Goal: Navigation & Orientation: Understand site structure

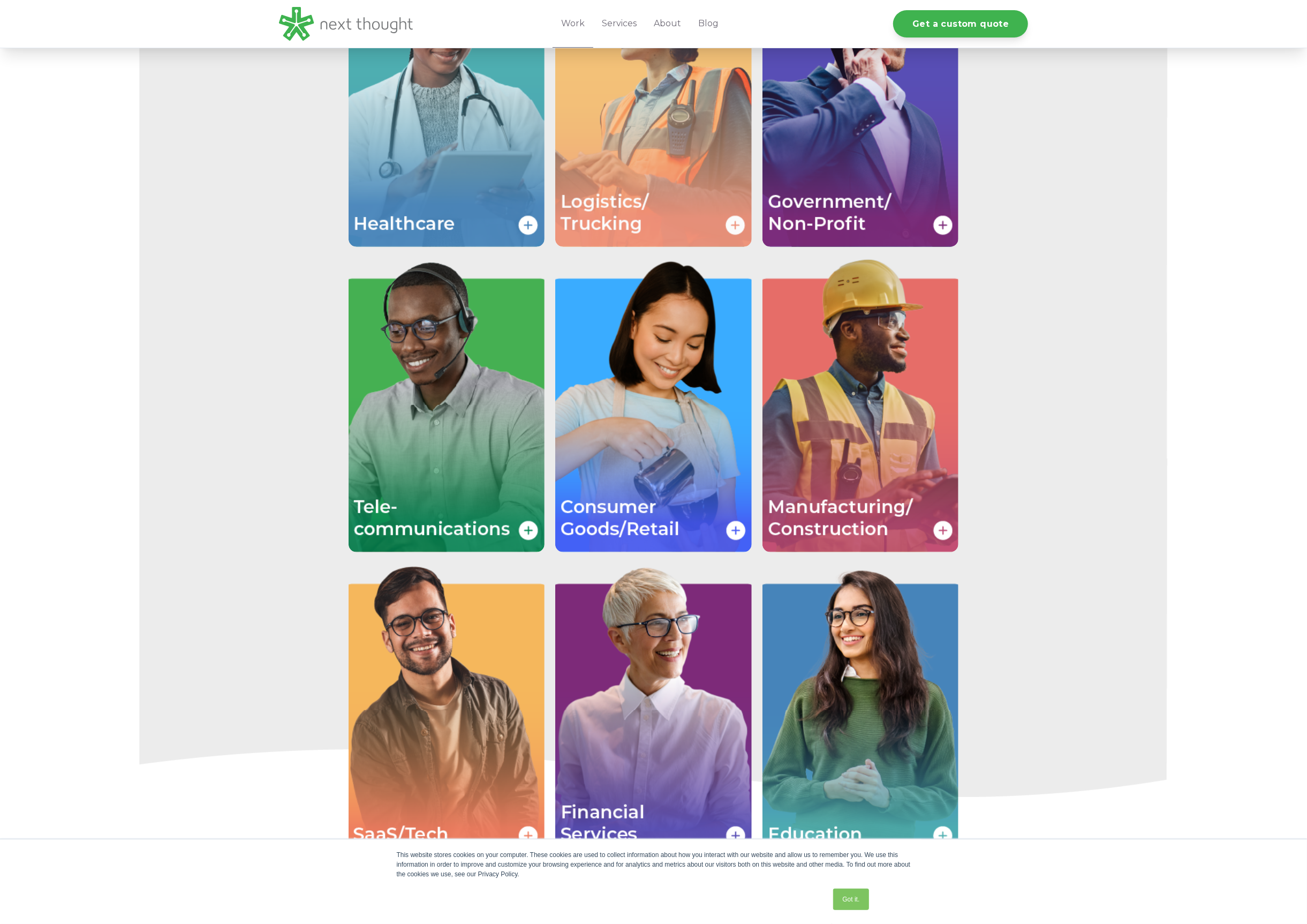
scroll to position [1653, 0]
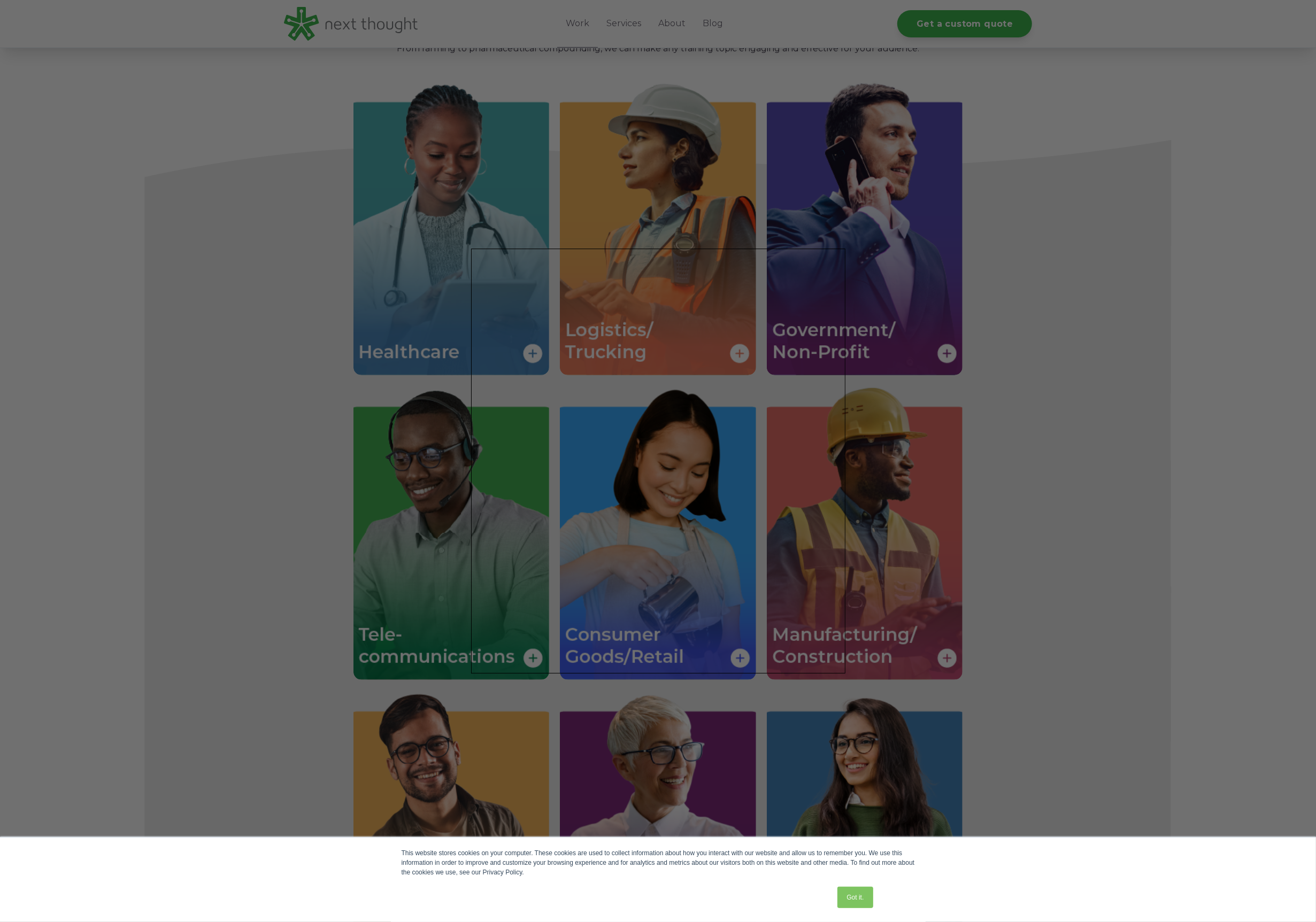
click at [1073, 275] on div at bounding box center [664, 465] width 1329 height 931
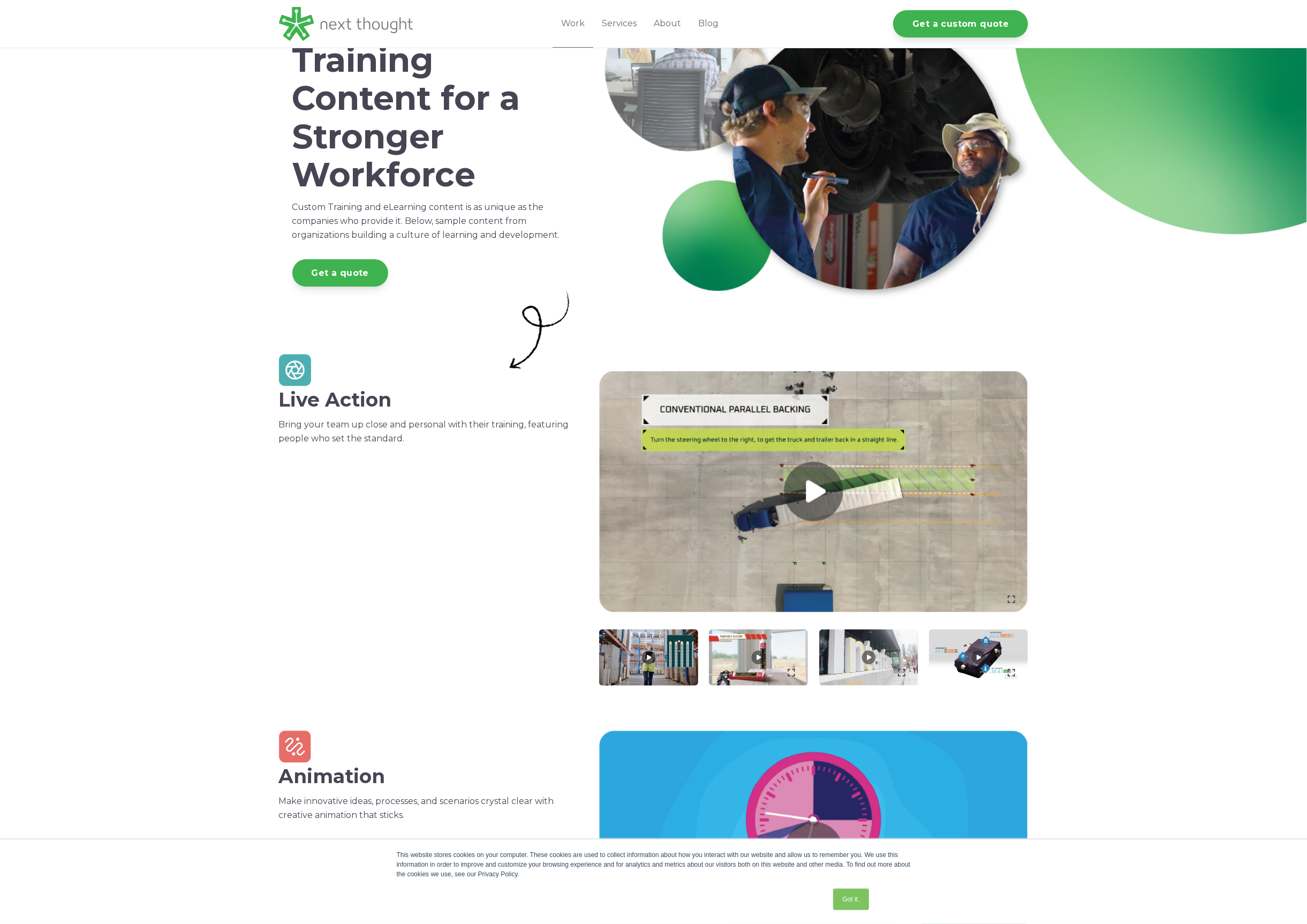
scroll to position [0, 0]
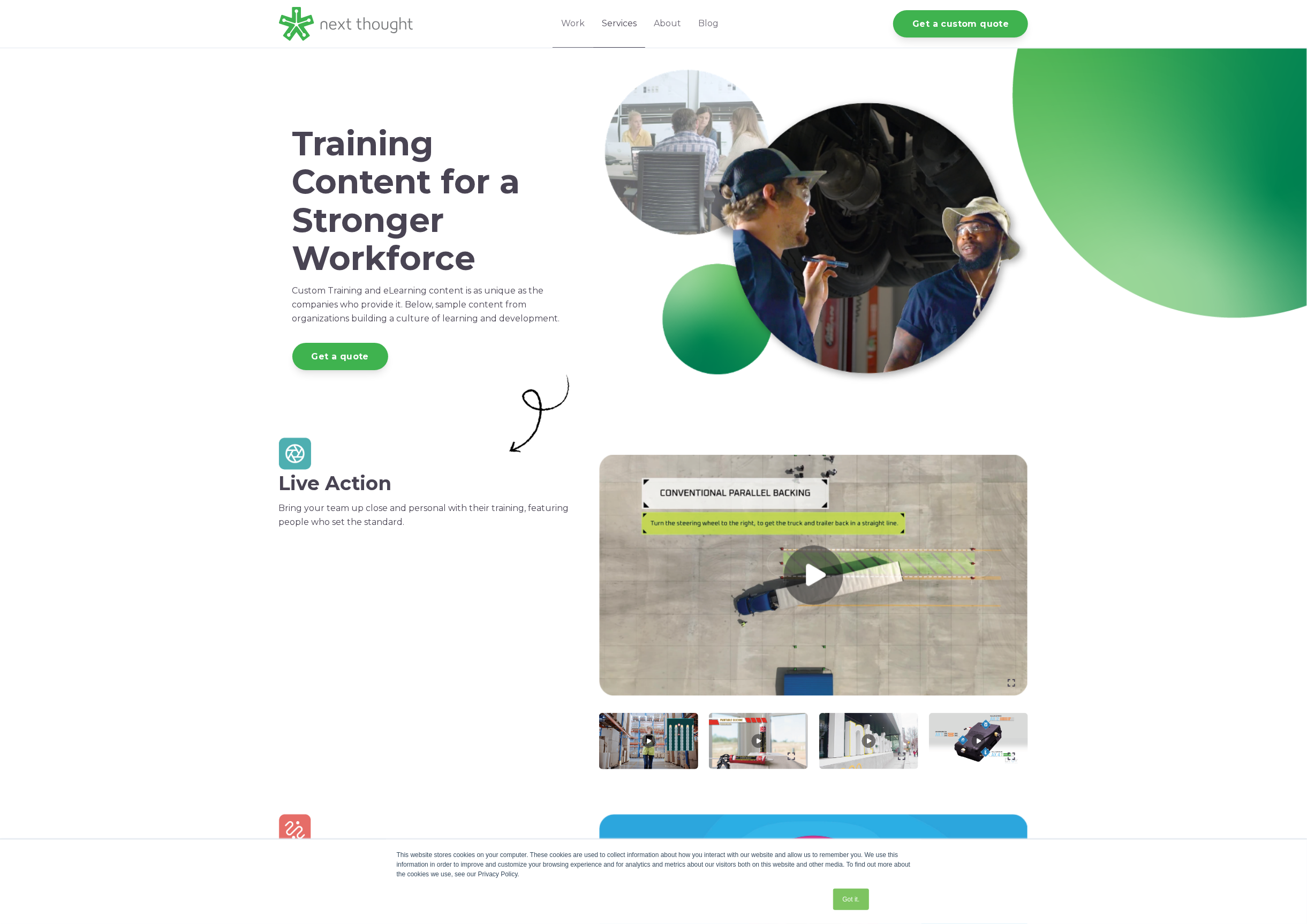
click at [619, 29] on link "Services" at bounding box center [619, 24] width 52 height 48
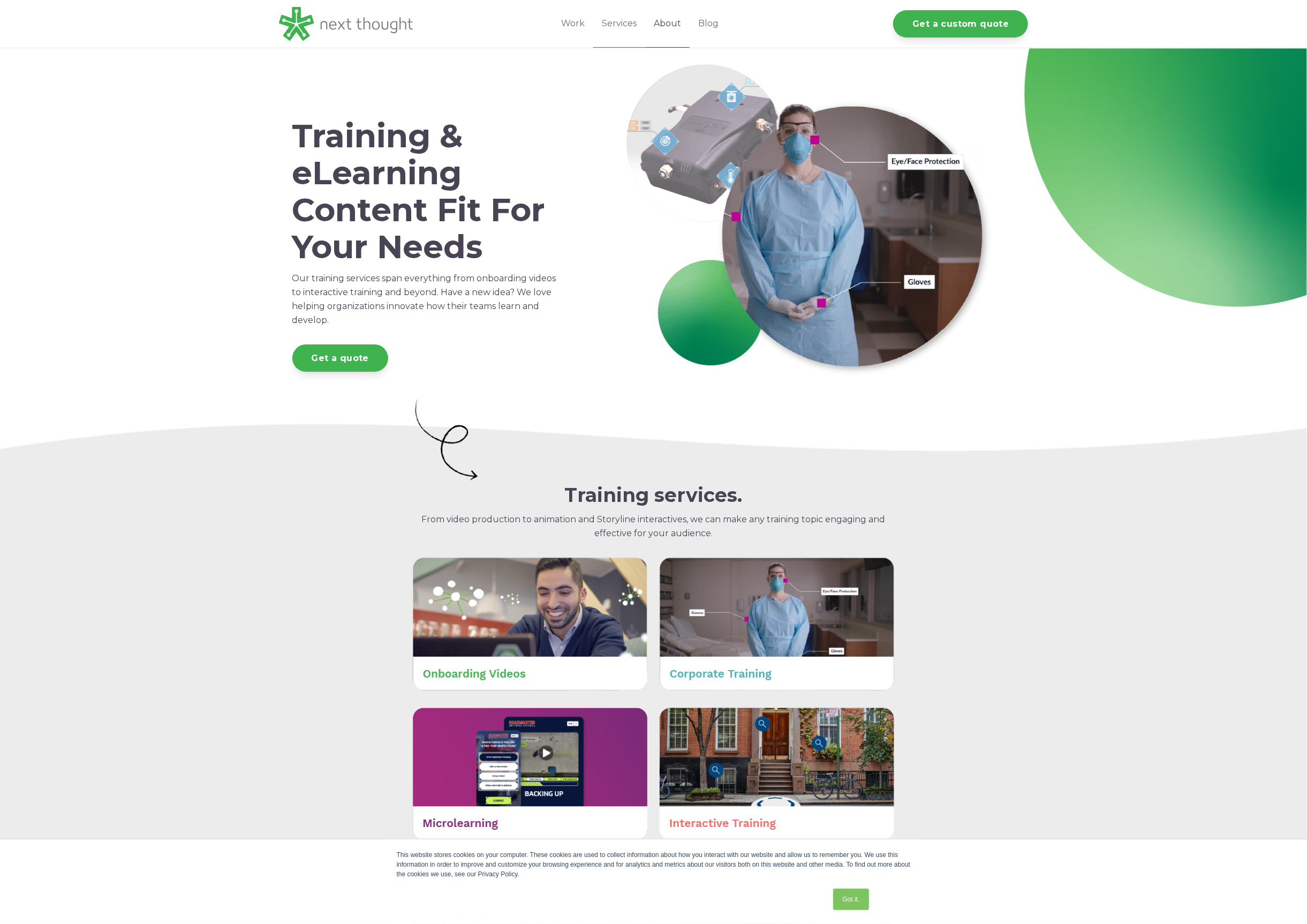
click at [669, 28] on link "About" at bounding box center [668, 24] width 45 height 48
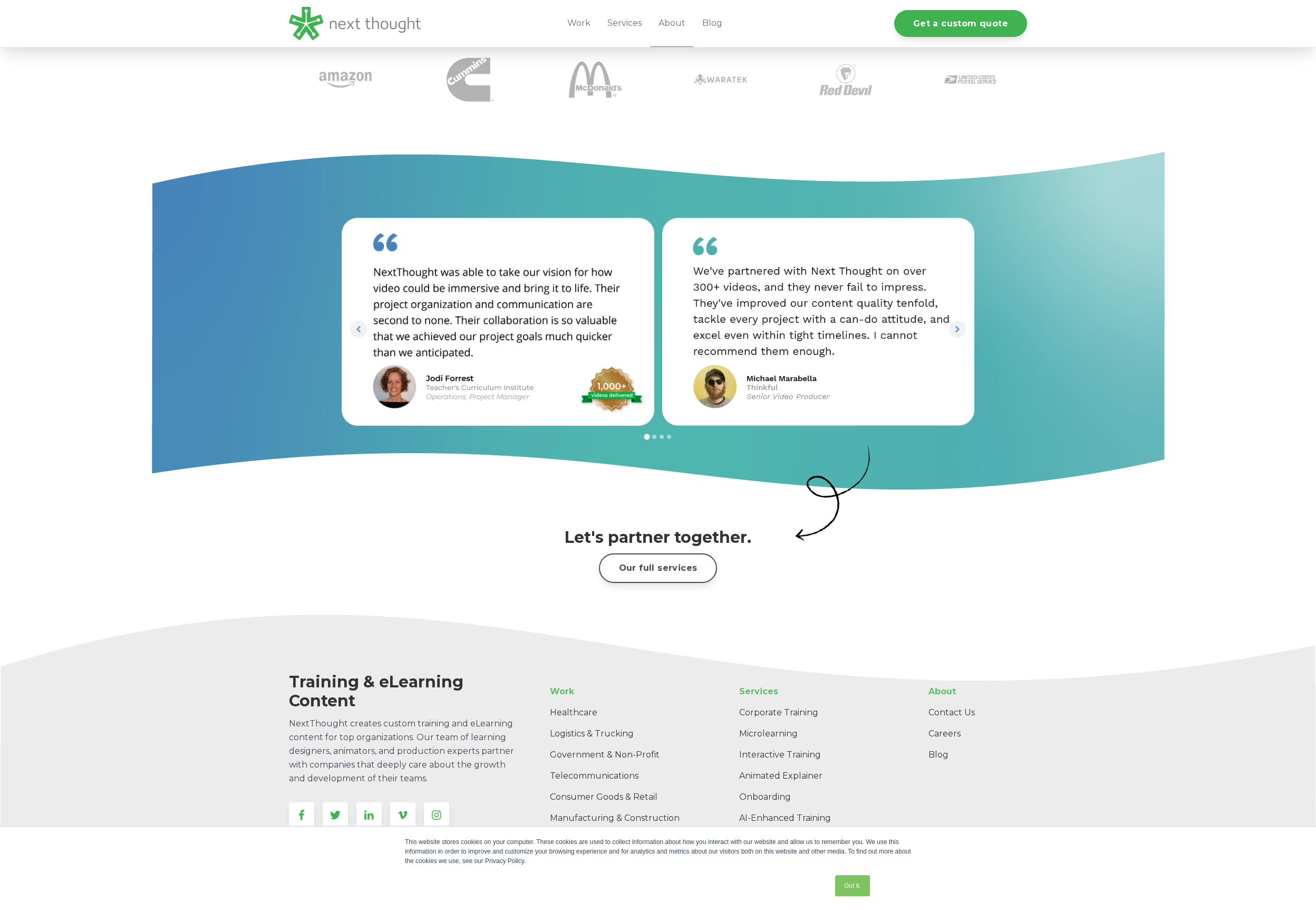
scroll to position [1193, 0]
